Goal: Information Seeking & Learning: Learn about a topic

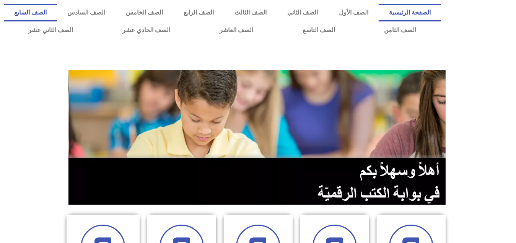
click at [57, 12] on link "الصف السابع" at bounding box center [30, 13] width 53 height 18
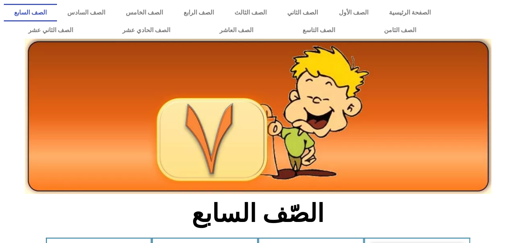
scroll to position [191, 0]
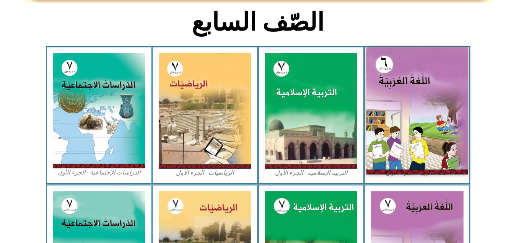
click at [405, 139] on img at bounding box center [417, 110] width 102 height 127
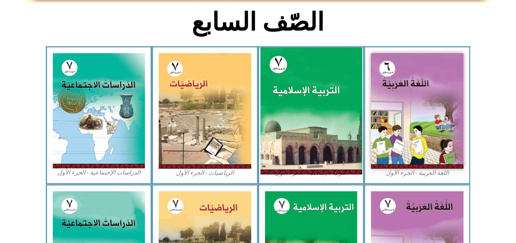
click at [324, 117] on img at bounding box center [311, 110] width 102 height 127
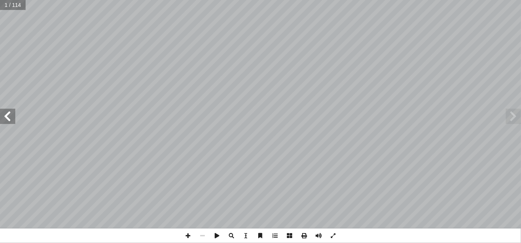
click at [9, 115] on span at bounding box center [7, 116] width 15 height 15
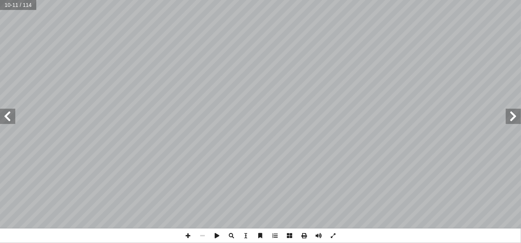
click at [9, 115] on span at bounding box center [7, 116] width 15 height 15
click at [510, 121] on span at bounding box center [513, 116] width 15 height 15
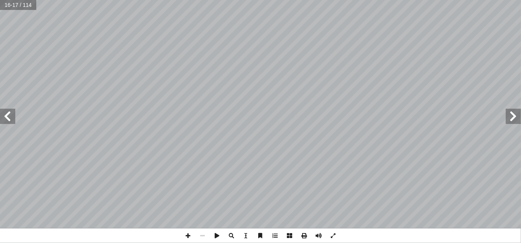
click at [510, 121] on span at bounding box center [513, 116] width 15 height 15
click at [13, 117] on span at bounding box center [7, 116] width 15 height 15
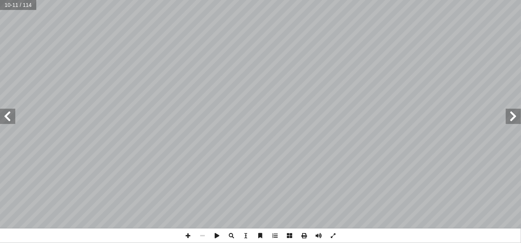
click at [512, 120] on span at bounding box center [513, 116] width 15 height 15
click at [10, 116] on span at bounding box center [7, 116] width 15 height 15
click at [12, 115] on span at bounding box center [7, 116] width 15 height 15
click at [13, 122] on span at bounding box center [7, 116] width 15 height 15
click at [9, 120] on span at bounding box center [7, 116] width 15 height 15
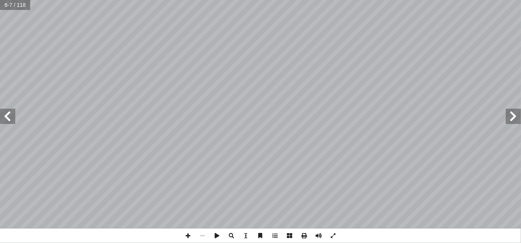
click at [9, 120] on span at bounding box center [7, 116] width 15 height 15
click at [10, 120] on span at bounding box center [7, 116] width 15 height 15
